Goal: Transaction & Acquisition: Purchase product/service

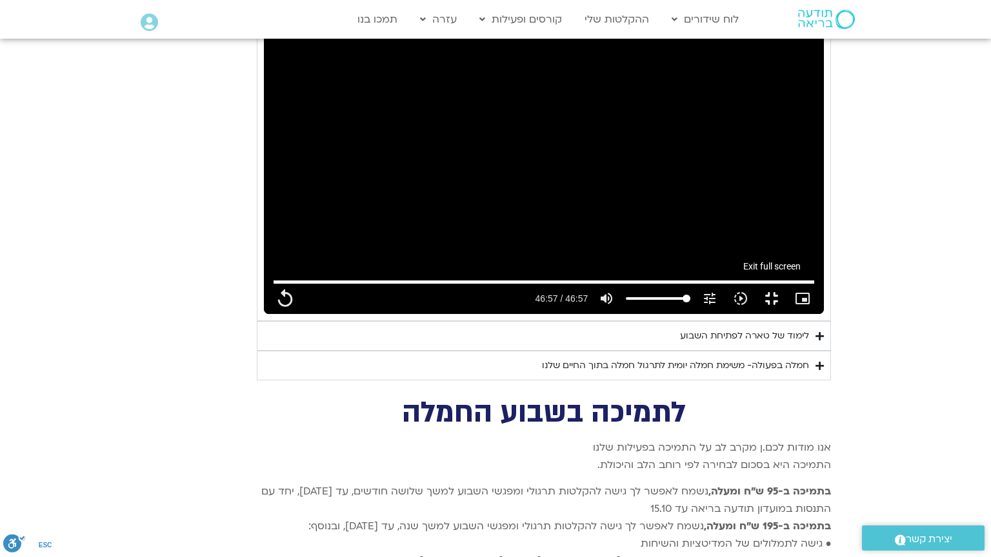
click at [787, 314] on button "fullscreen_exit" at bounding box center [771, 298] width 31 height 31
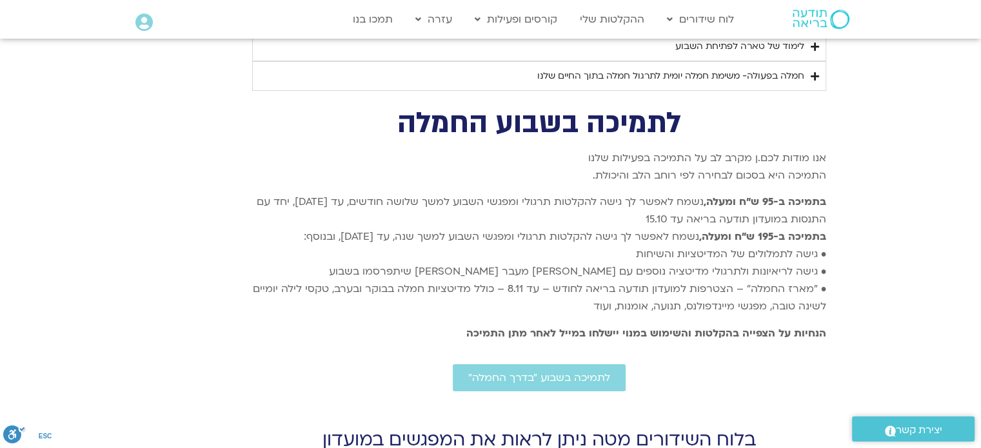
scroll to position [4693, 0]
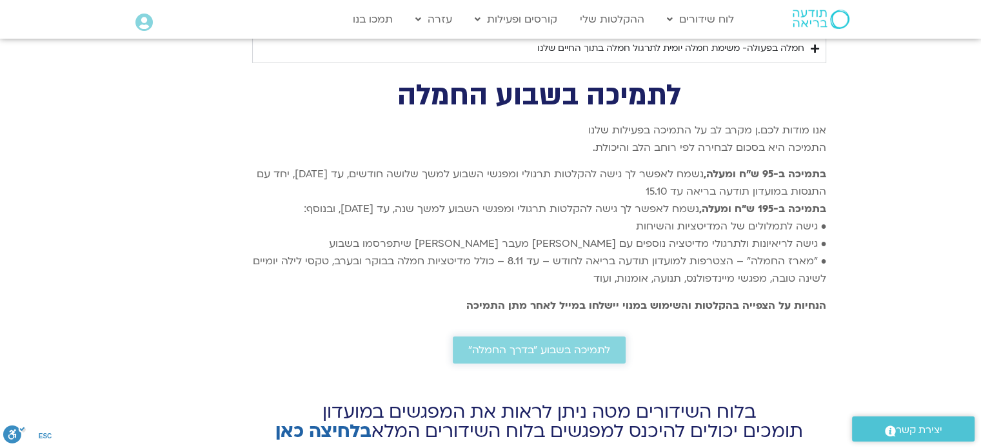
click at [533, 337] on link "לתמיכה בשבוע ״בדרך החמלה״" at bounding box center [539, 350] width 173 height 27
type input "2817.733333"
